Goal: Transaction & Acquisition: Purchase product/service

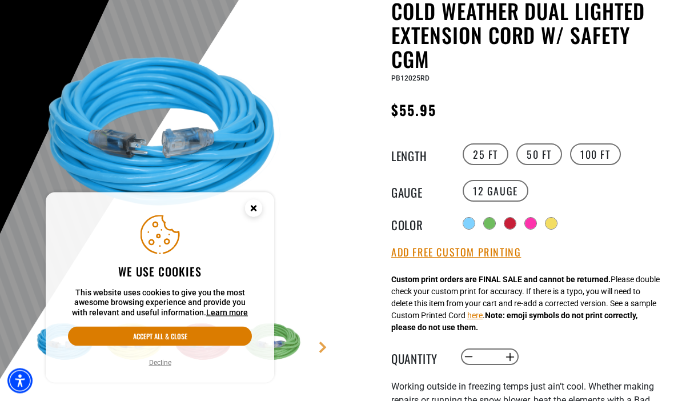
scroll to position [124, 0]
click at [163, 368] on button "Decline" at bounding box center [160, 362] width 29 height 11
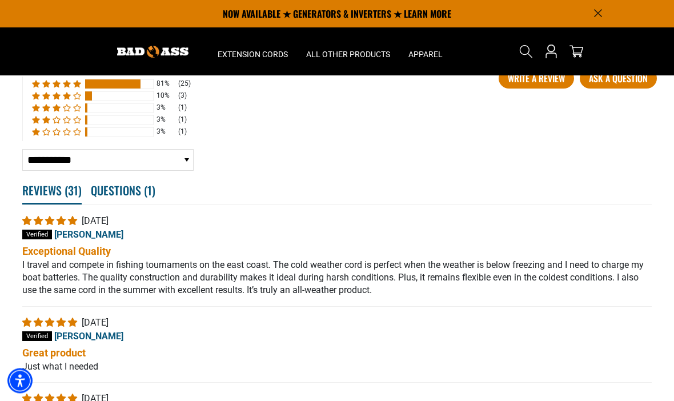
scroll to position [2068, 0]
click at [72, 135] on span "3% (1) reviews with 1 star rating" at bounding box center [68, 131] width 10 height 7
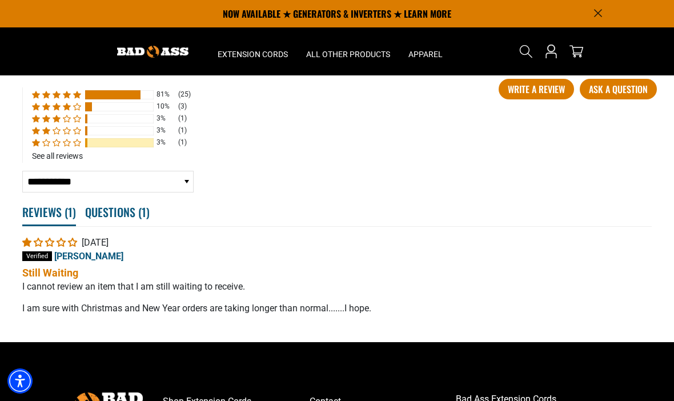
scroll to position [2047, 0]
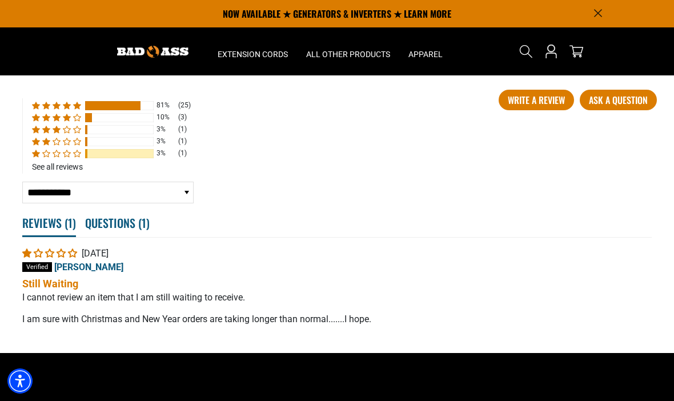
click at [63, 145] on span "3% (1) reviews with 2 star rating" at bounding box center [68, 141] width 10 height 7
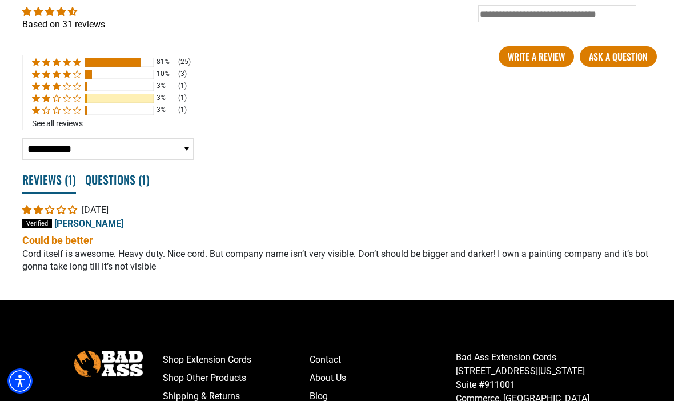
scroll to position [2091, 0]
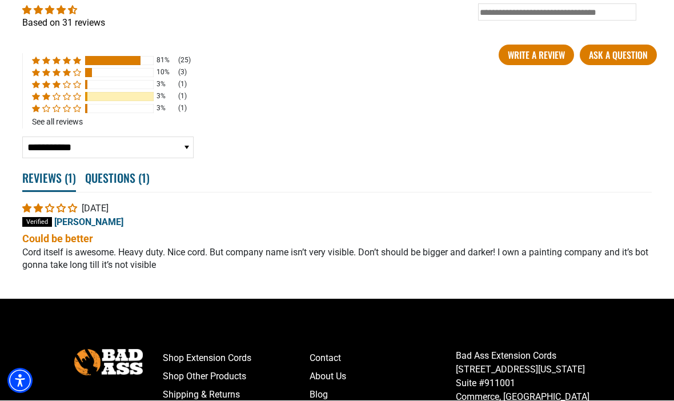
click at [58, 89] on span "3% (1) reviews with 3 star rating" at bounding box center [58, 84] width 10 height 7
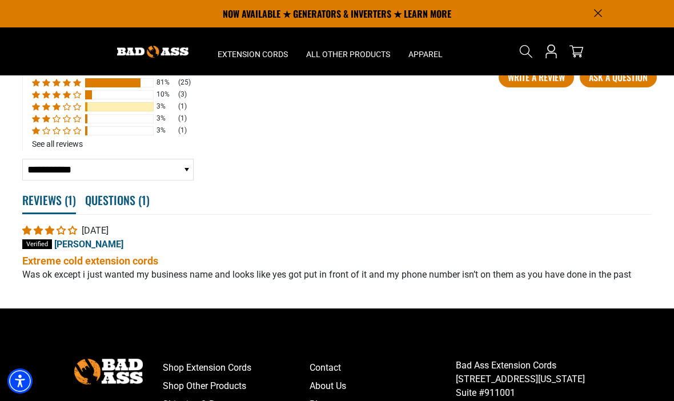
scroll to position [2064, 0]
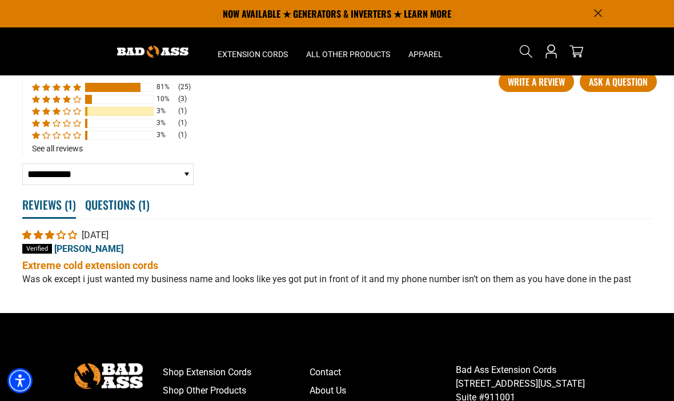
click at [60, 91] on span "81% (25) reviews with 5 star rating" at bounding box center [58, 87] width 10 height 7
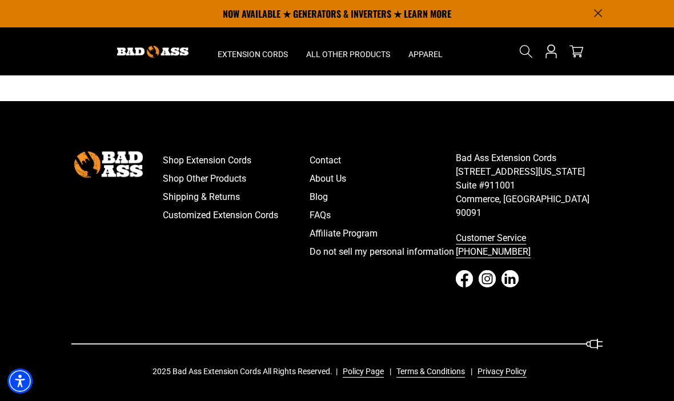
scroll to position [2297, 0]
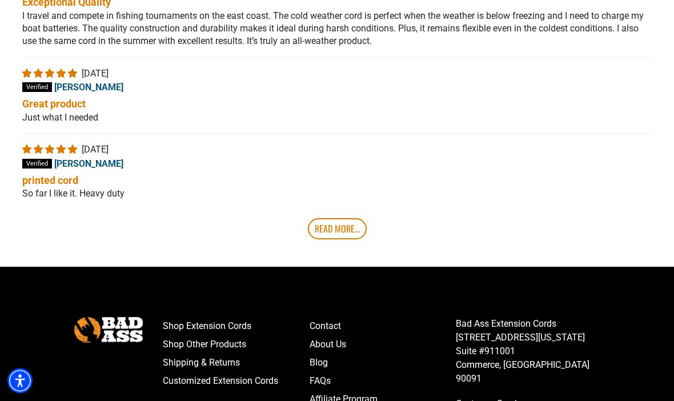
click at [340, 239] on link "Read More..." at bounding box center [337, 229] width 59 height 21
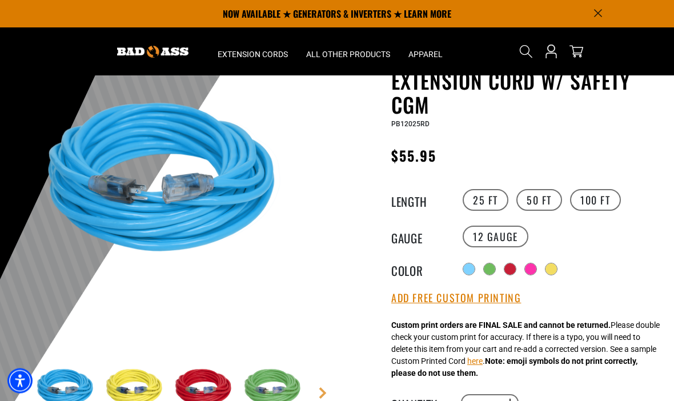
scroll to position [0, 0]
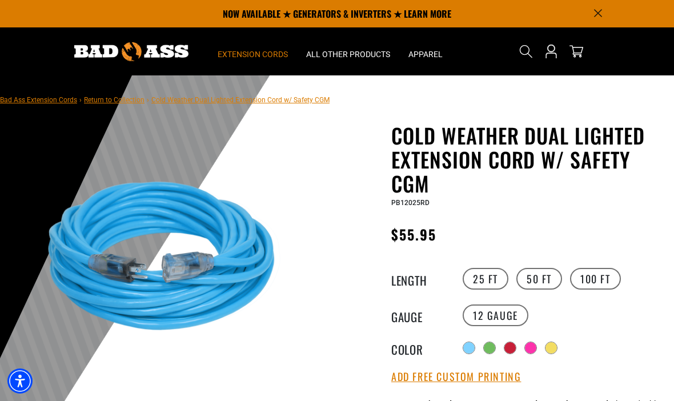
click at [250, 47] on summary "Extension Cords" at bounding box center [252, 51] width 89 height 48
click at [261, 59] on summary "Extension Cords" at bounding box center [252, 51] width 89 height 48
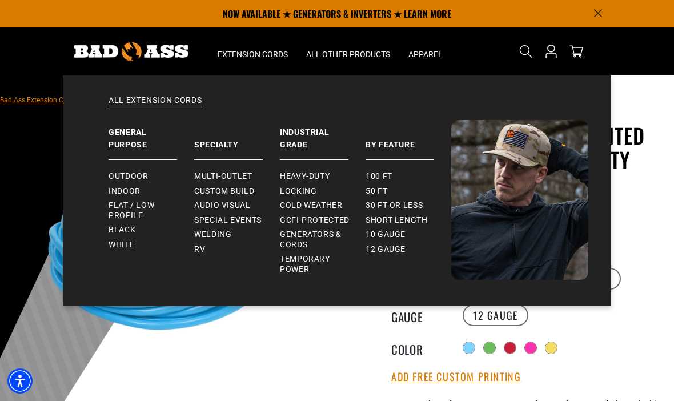
click at [311, 204] on span "Cold Weather" at bounding box center [311, 205] width 63 height 10
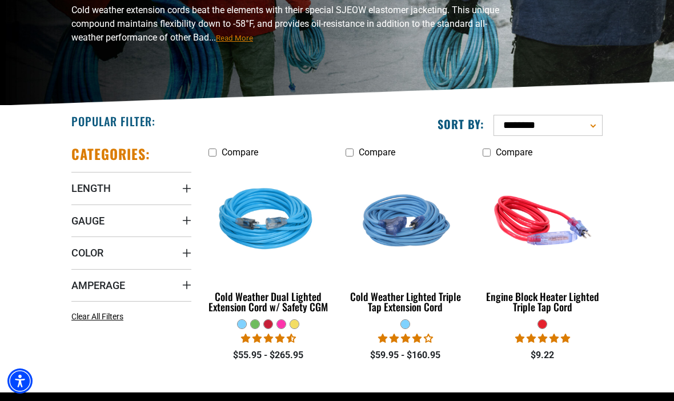
scroll to position [143, 0]
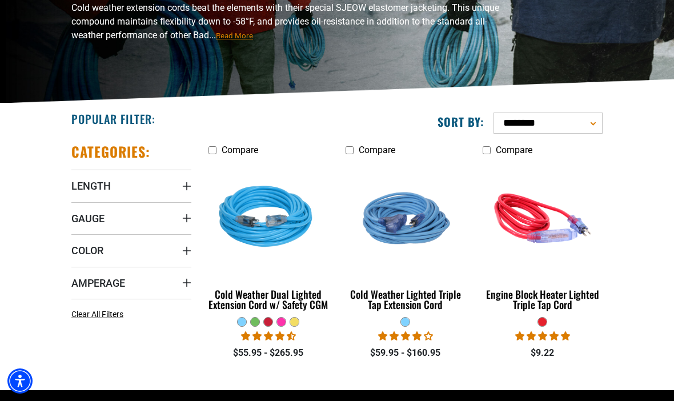
click at [101, 191] on span "Length" at bounding box center [90, 185] width 39 height 13
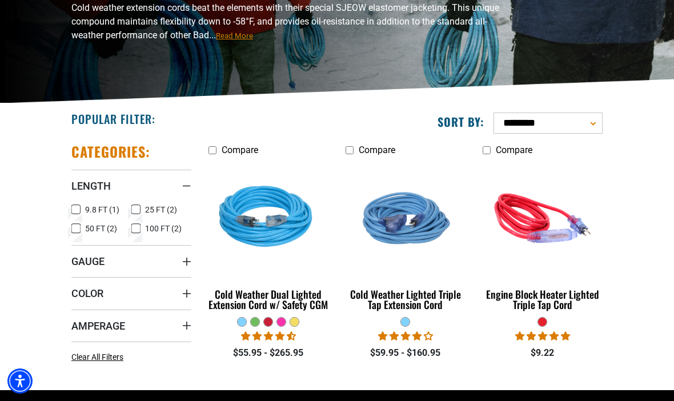
click at [144, 209] on label "25 FT (2) 25 FT (2 products)" at bounding box center [161, 209] width 60 height 15
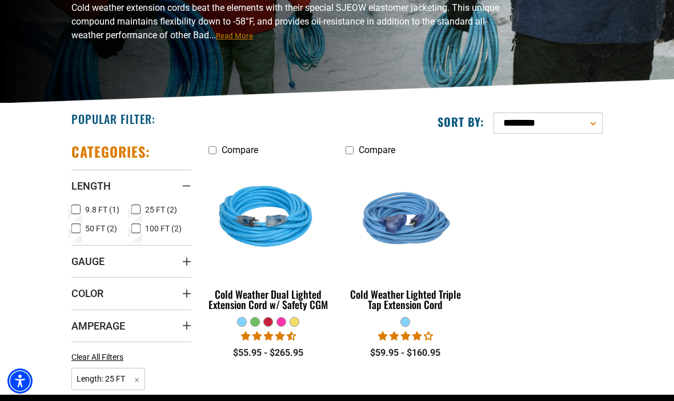
click at [116, 260] on summary "Gauge" at bounding box center [131, 261] width 120 height 32
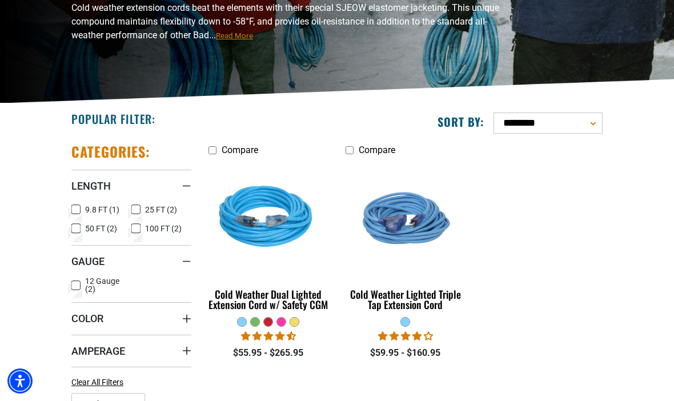
click at [124, 351] on span "Amperage" at bounding box center [98, 350] width 54 height 13
click at [276, 302] on div "Cold Weather Dual Lighted Extension Cord w/ Safety CGM" at bounding box center [268, 299] width 120 height 21
